Goal: Task Accomplishment & Management: Complete application form

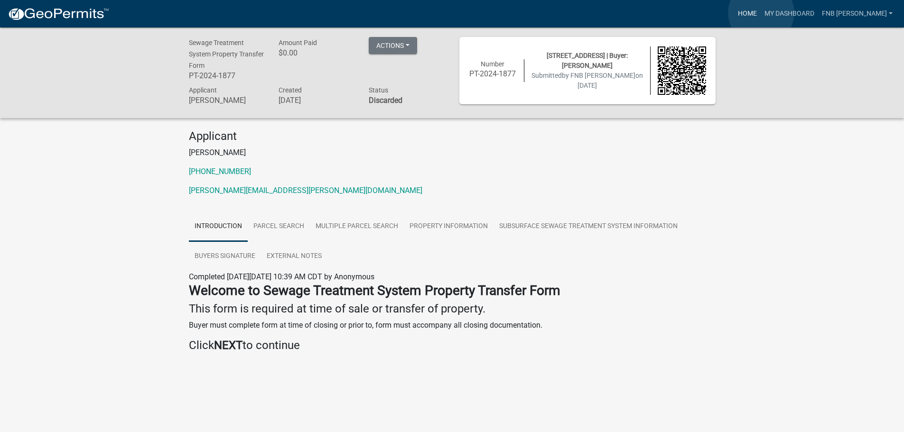
click at [761, 13] on link "Home" at bounding box center [747, 14] width 27 height 18
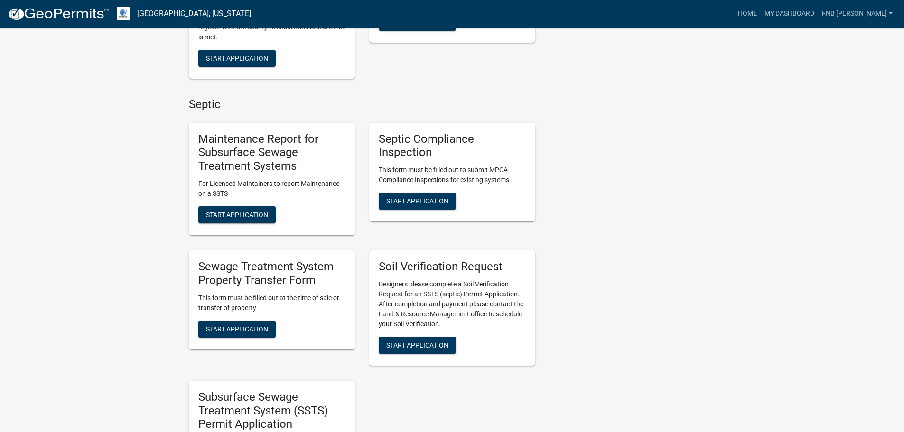
scroll to position [427, 0]
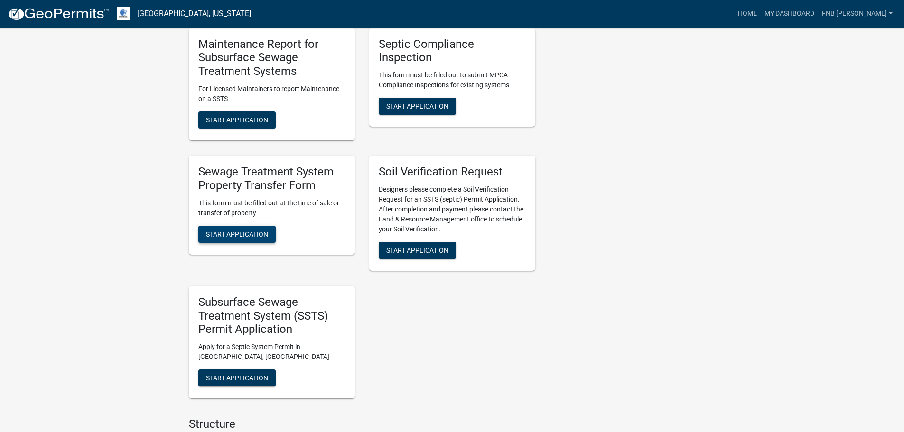
click at [243, 240] on button "Start Application" at bounding box center [236, 234] width 77 height 17
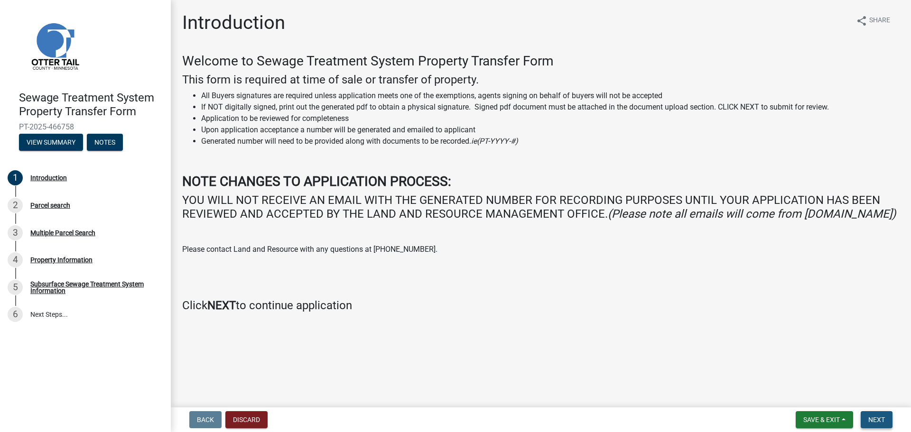
click at [872, 418] on span "Next" at bounding box center [877, 420] width 17 height 8
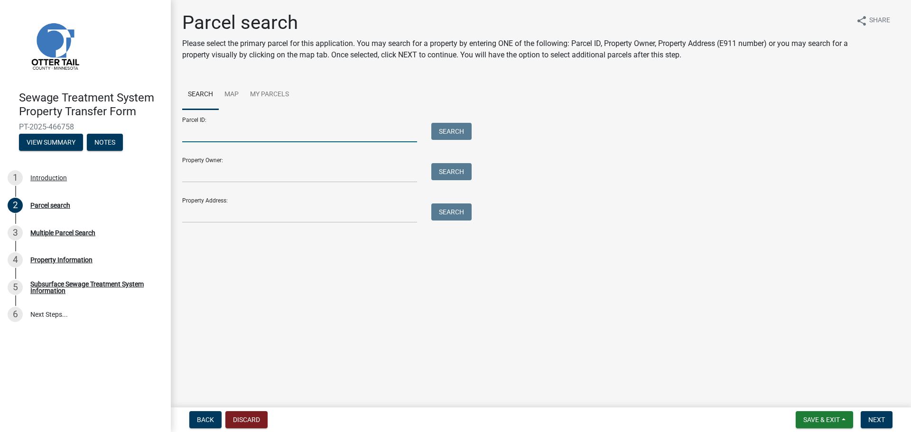
click at [255, 138] on input "Parcel ID:" at bounding box center [299, 132] width 235 height 19
type input "25000020010002"
click at [451, 130] on button "Search" at bounding box center [451, 131] width 40 height 17
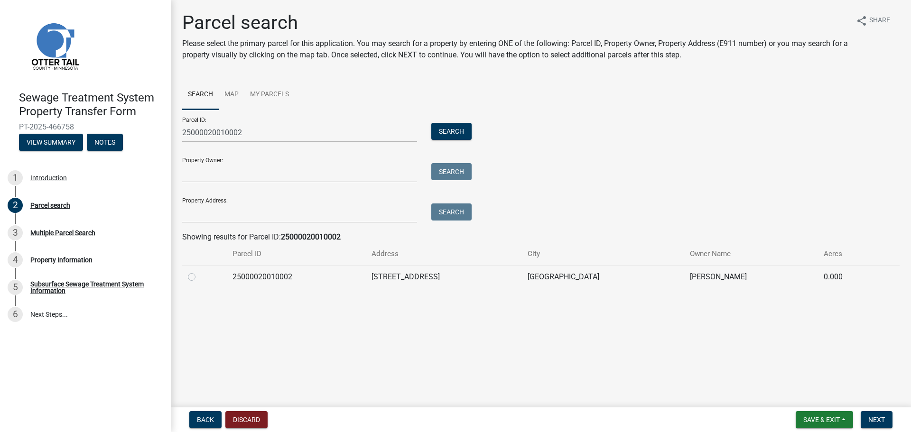
click at [199, 271] on label at bounding box center [199, 271] width 0 height 0
click at [199, 278] on input "radio" at bounding box center [202, 274] width 6 height 6
radio input "true"
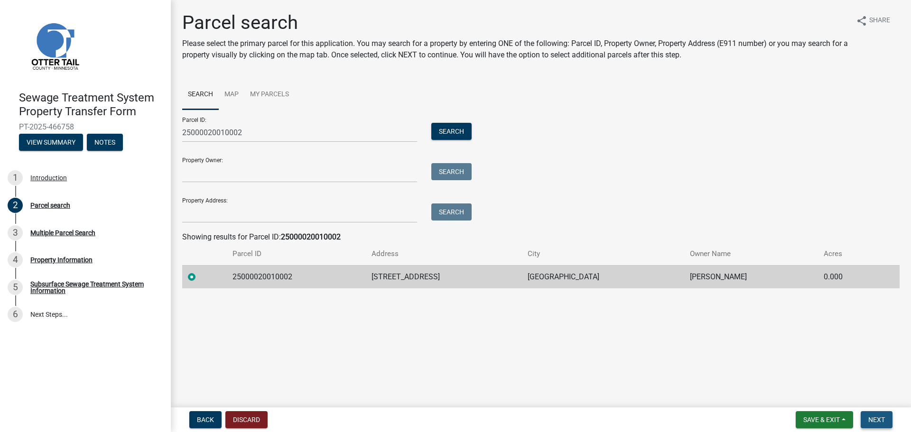
click at [886, 421] on button "Next" at bounding box center [877, 419] width 32 height 17
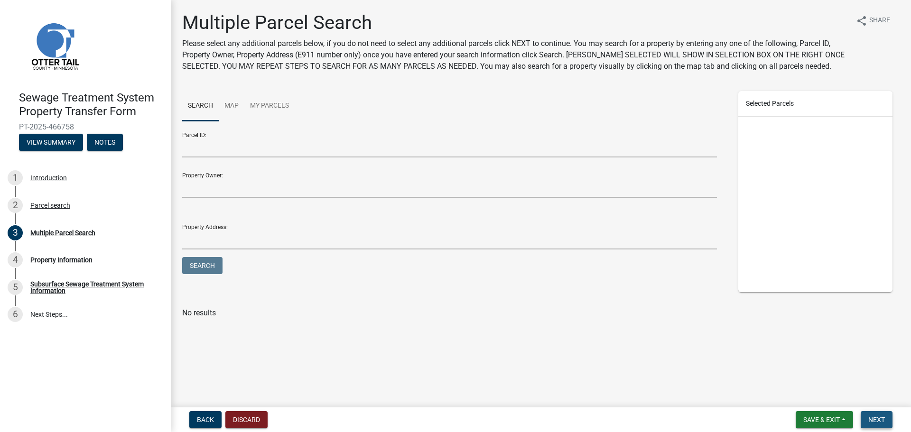
click at [879, 419] on span "Next" at bounding box center [877, 420] width 17 height 8
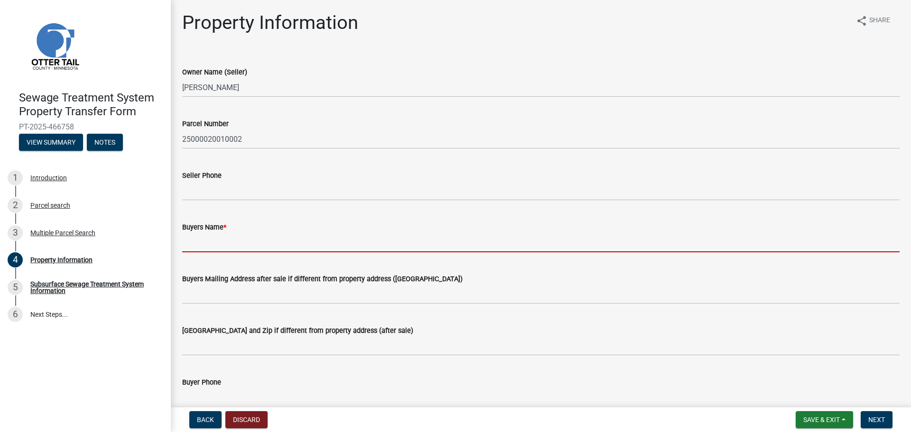
click at [207, 246] on input "Buyers Name *" at bounding box center [541, 242] width 718 height 19
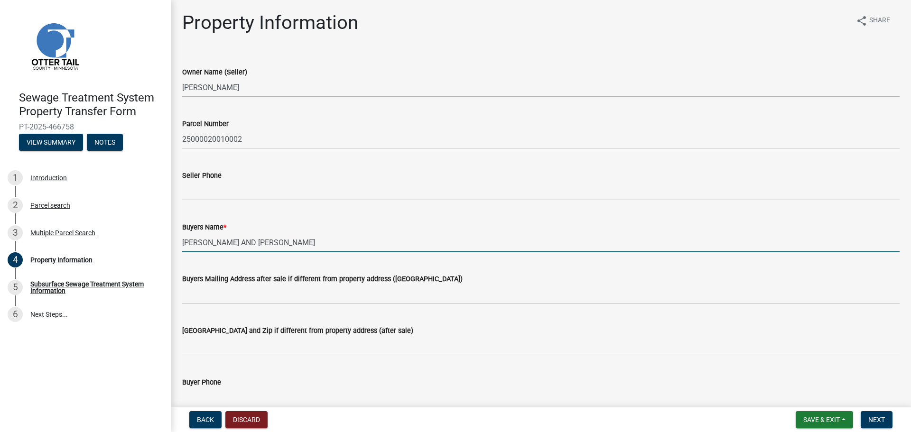
type input "[PERSON_NAME] AND [PERSON_NAME]"
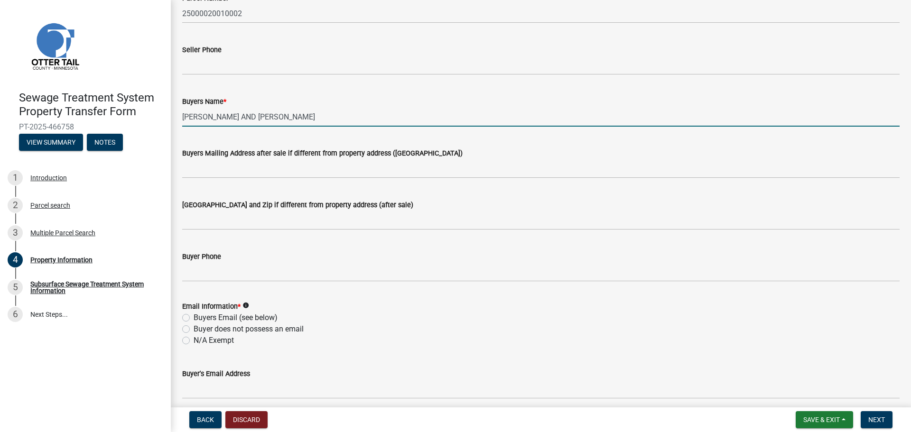
scroll to position [142, 0]
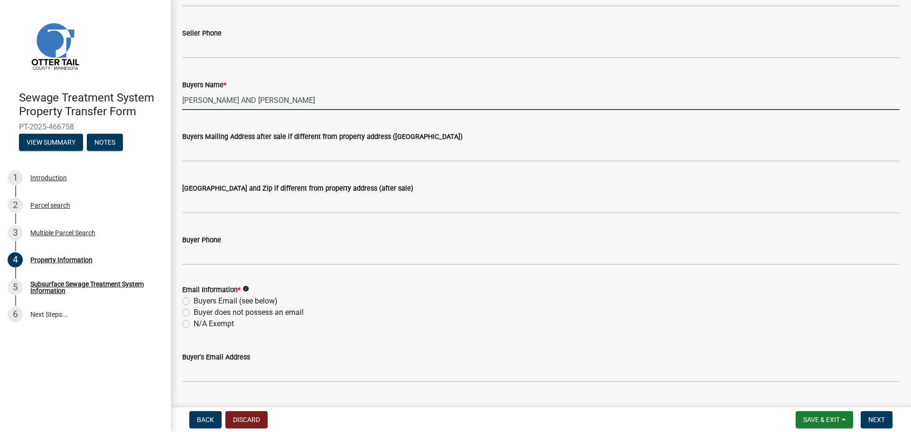
click at [194, 326] on label "N/A Exempt" at bounding box center [214, 323] width 40 height 11
click at [194, 325] on input "N/A Exempt" at bounding box center [197, 321] width 6 height 6
radio input "true"
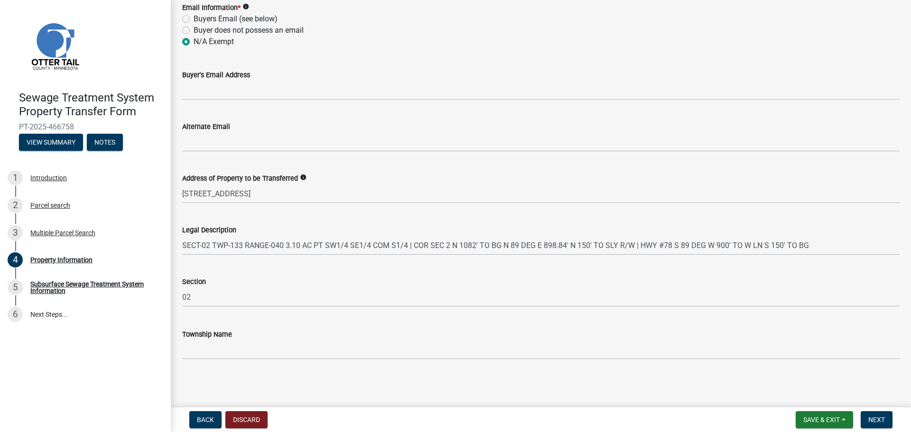
scroll to position [425, 0]
click at [880, 422] on span "Next" at bounding box center [877, 420] width 17 height 8
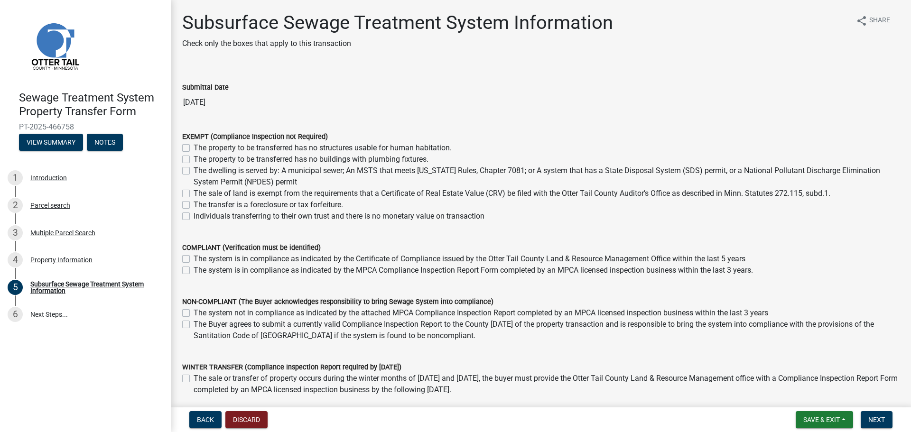
click at [194, 193] on label "The sale of land is exempt from the requirements that a Certificate of Real Est…" at bounding box center [512, 193] width 637 height 11
click at [194, 193] on input "The sale of land is exempt from the requirements that a Certificate of Real Est…" at bounding box center [197, 191] width 6 height 6
checkbox input "true"
checkbox input "false"
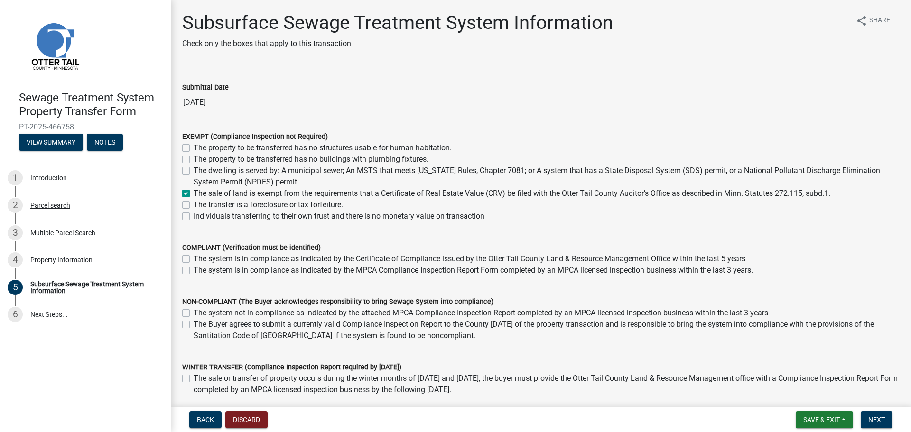
checkbox input "false"
checkbox input "true"
checkbox input "false"
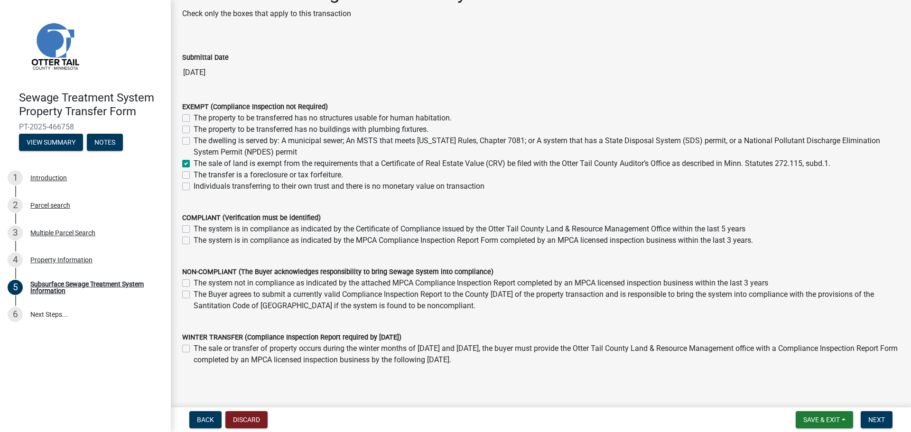
scroll to position [68, 0]
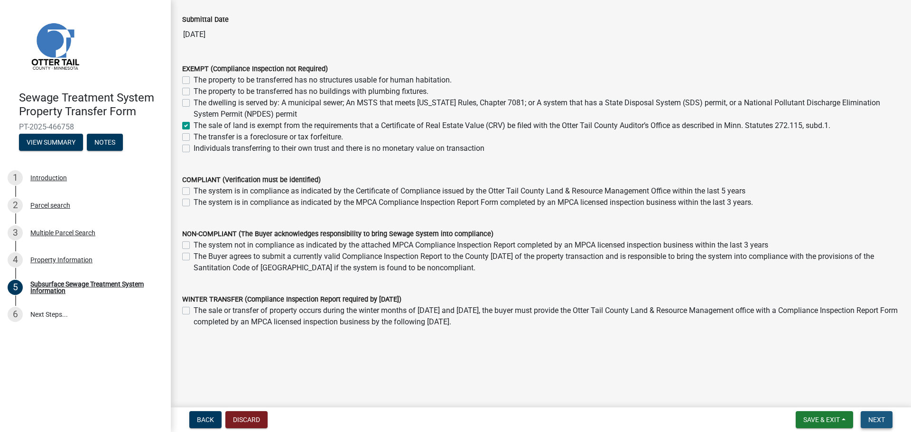
click at [880, 424] on span "Next" at bounding box center [877, 420] width 17 height 8
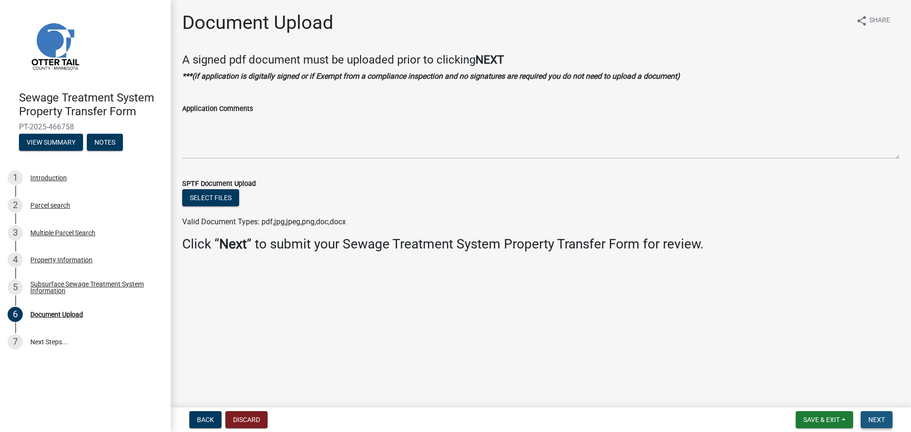
click at [880, 424] on span "Next" at bounding box center [877, 420] width 17 height 8
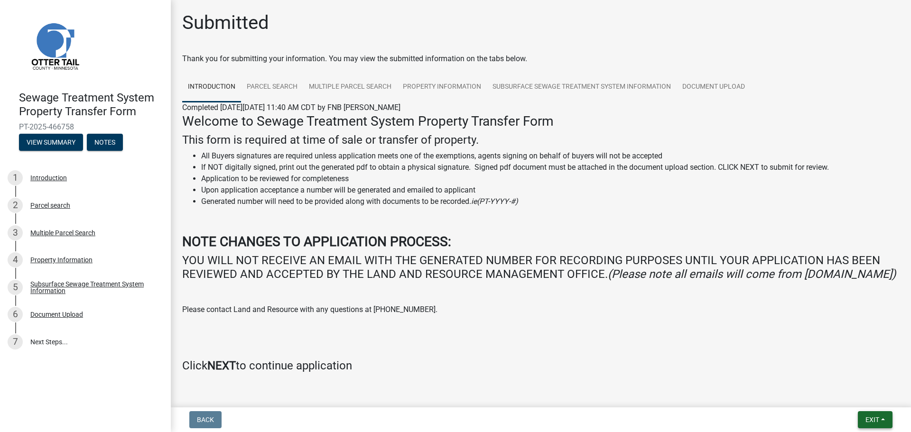
click at [875, 422] on span "Exit" at bounding box center [873, 420] width 14 height 8
click at [851, 395] on button "Save & Exit" at bounding box center [855, 395] width 76 height 23
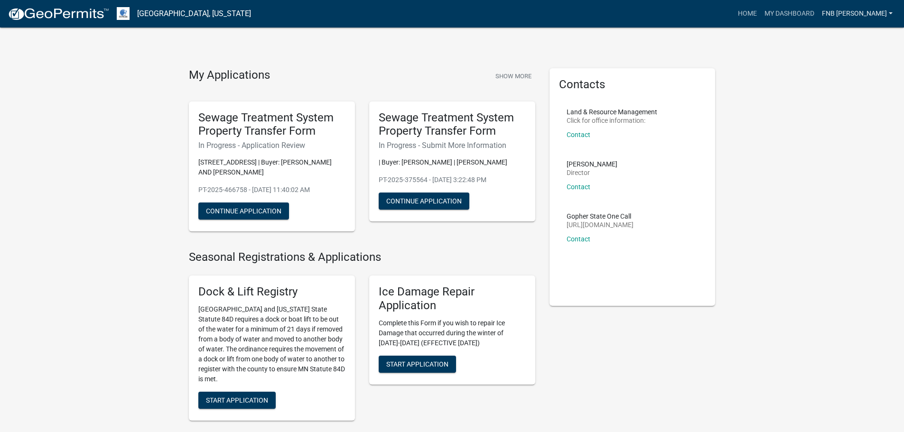
click at [869, 15] on link "FNB [PERSON_NAME]" at bounding box center [857, 14] width 78 height 18
click at [869, 75] on link "Logout" at bounding box center [859, 69] width 76 height 23
